Goal: Find specific page/section: Find specific page/section

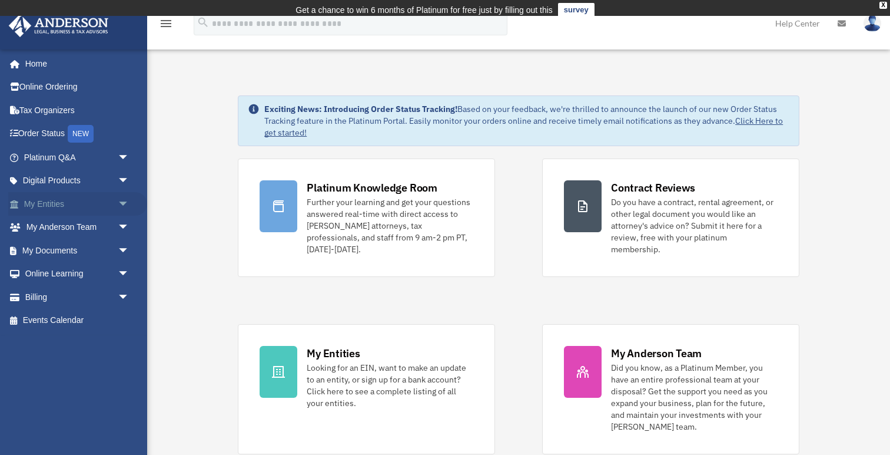
click at [122, 207] on span "arrow_drop_down" at bounding box center [130, 204] width 24 height 24
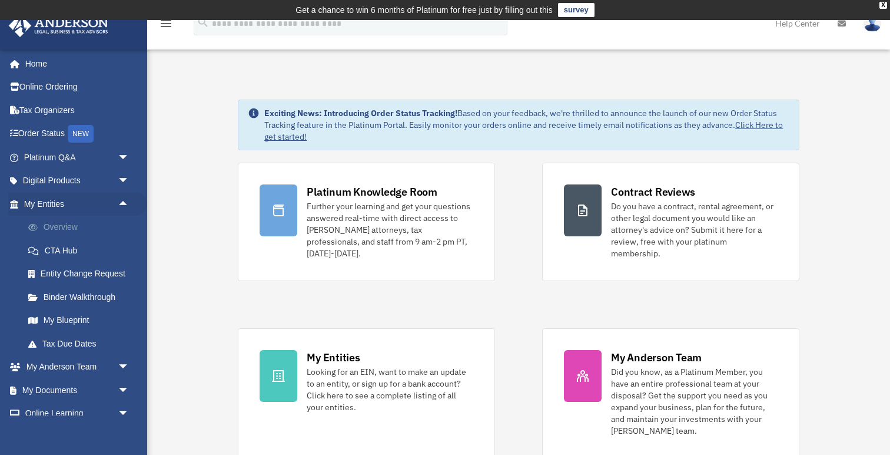
click at [74, 234] on link "Overview" at bounding box center [81, 227] width 131 height 24
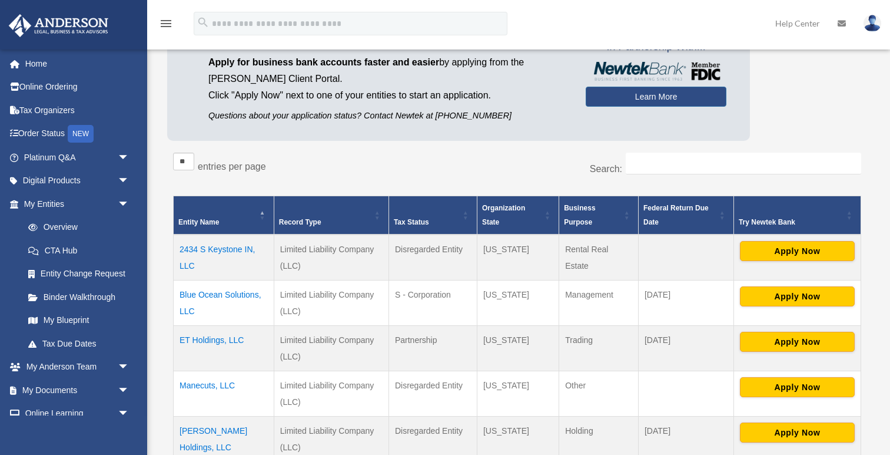
scroll to position [147, 0]
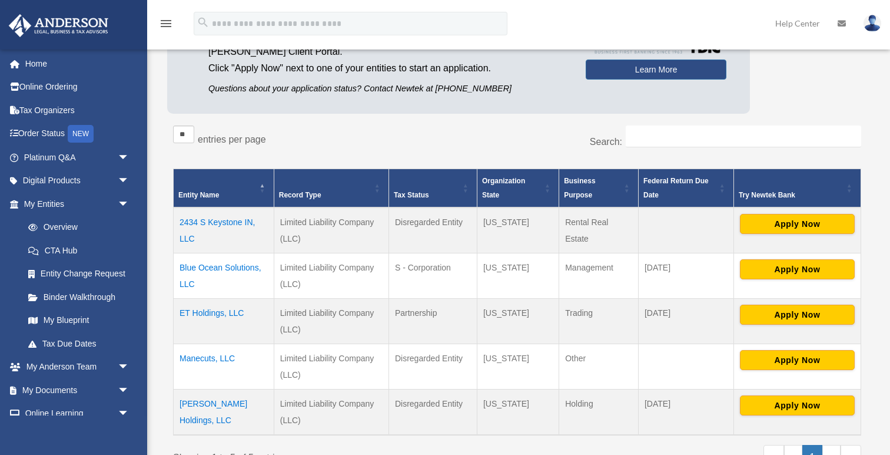
click at [230, 266] on td "Blue Ocean Solutions, LLC" at bounding box center [224, 275] width 101 height 45
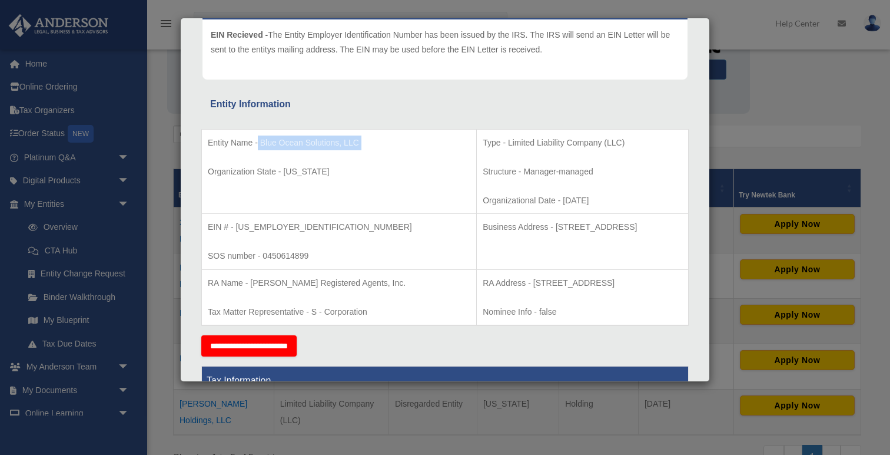
drag, startPoint x: 256, startPoint y: 145, endPoint x: 301, endPoint y: 151, distance: 45.8
click at [301, 151] on td "Entity Name - Blue Ocean Solutions, LLC Organization State - New Jersey" at bounding box center [339, 171] width 275 height 85
copy td "Blue Ocean Solutions, LLC"
